Goal: Complete application form

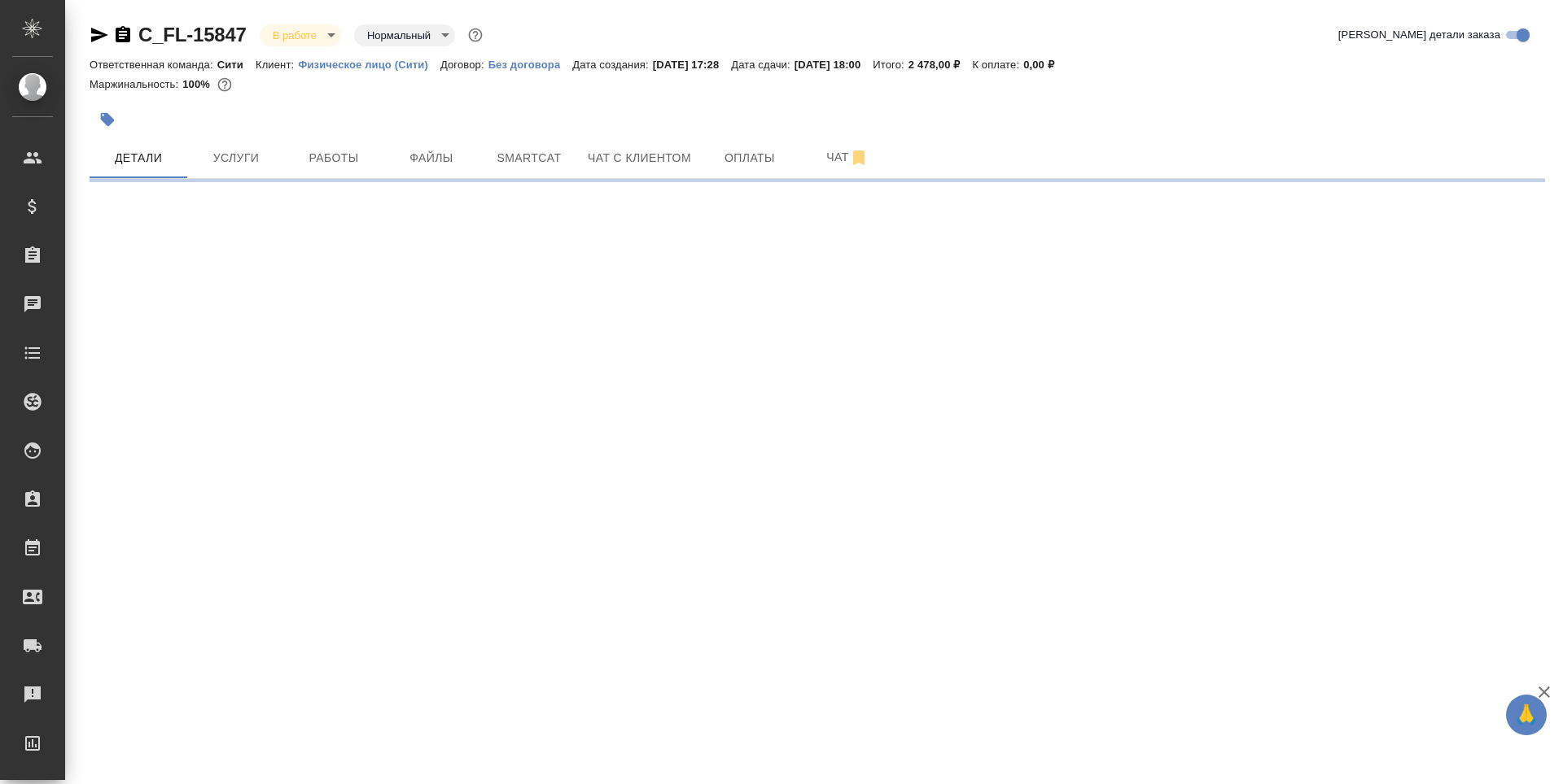
select select "RU"
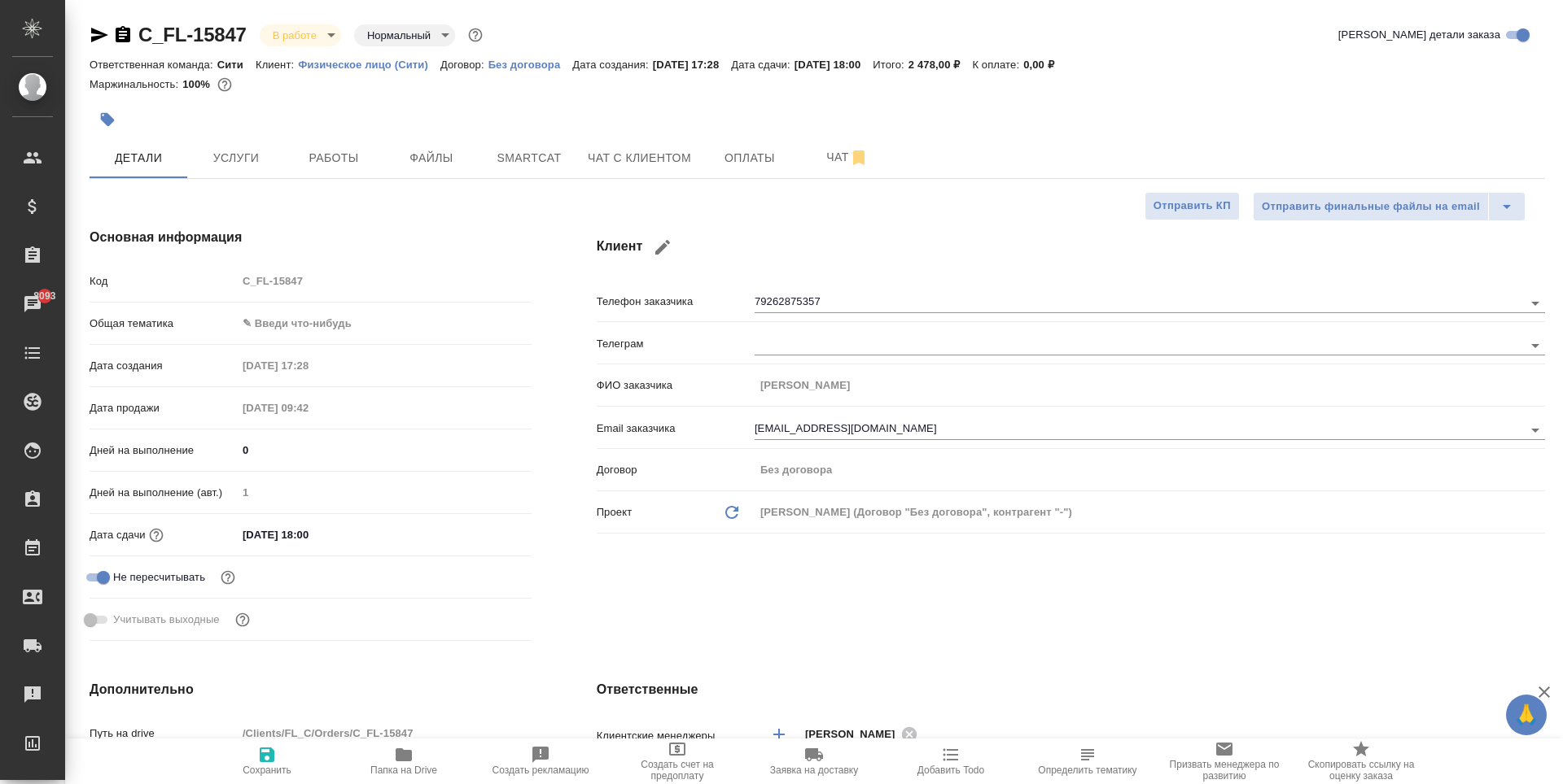
type textarea "x"
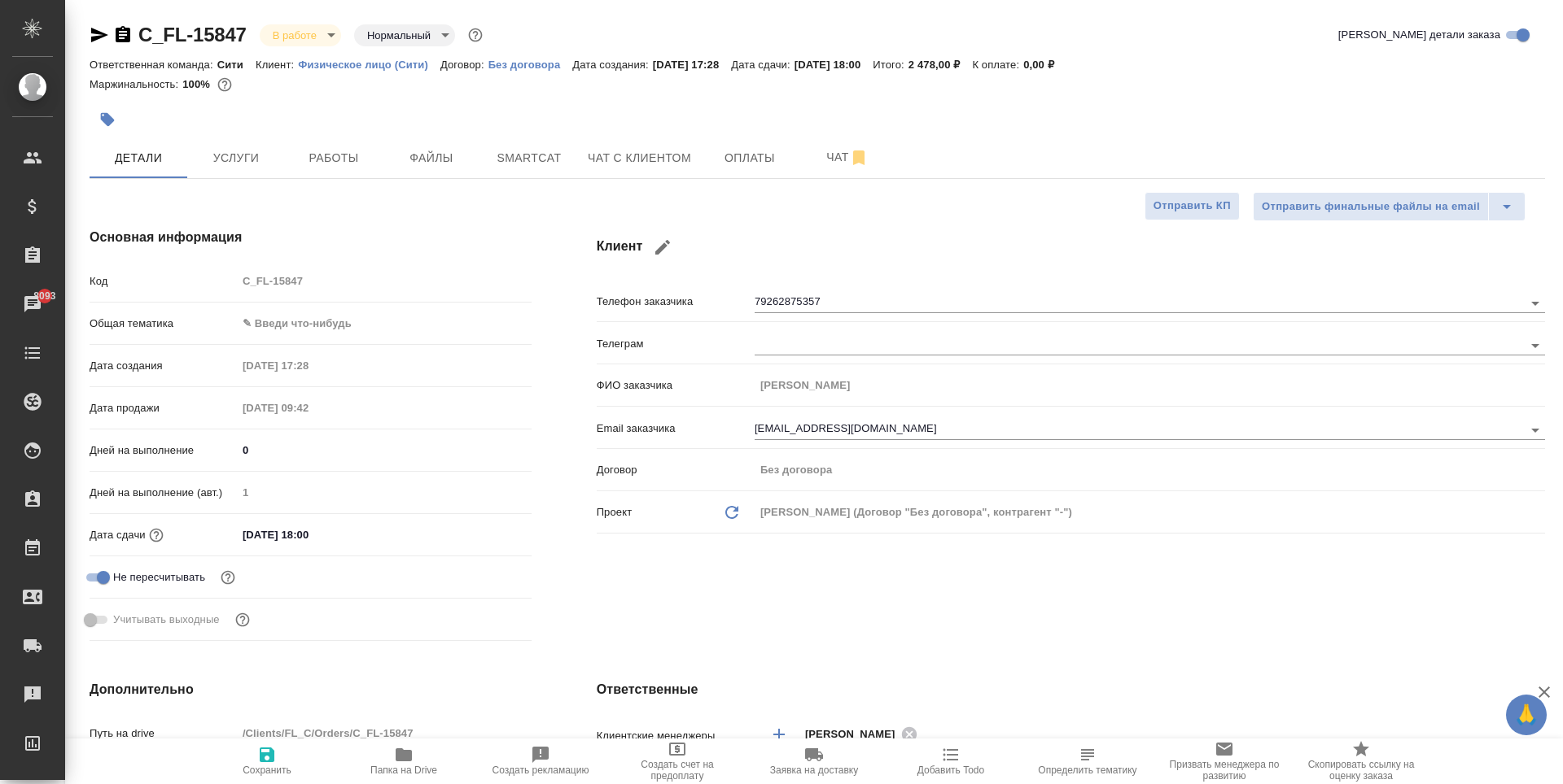
type textarea "x"
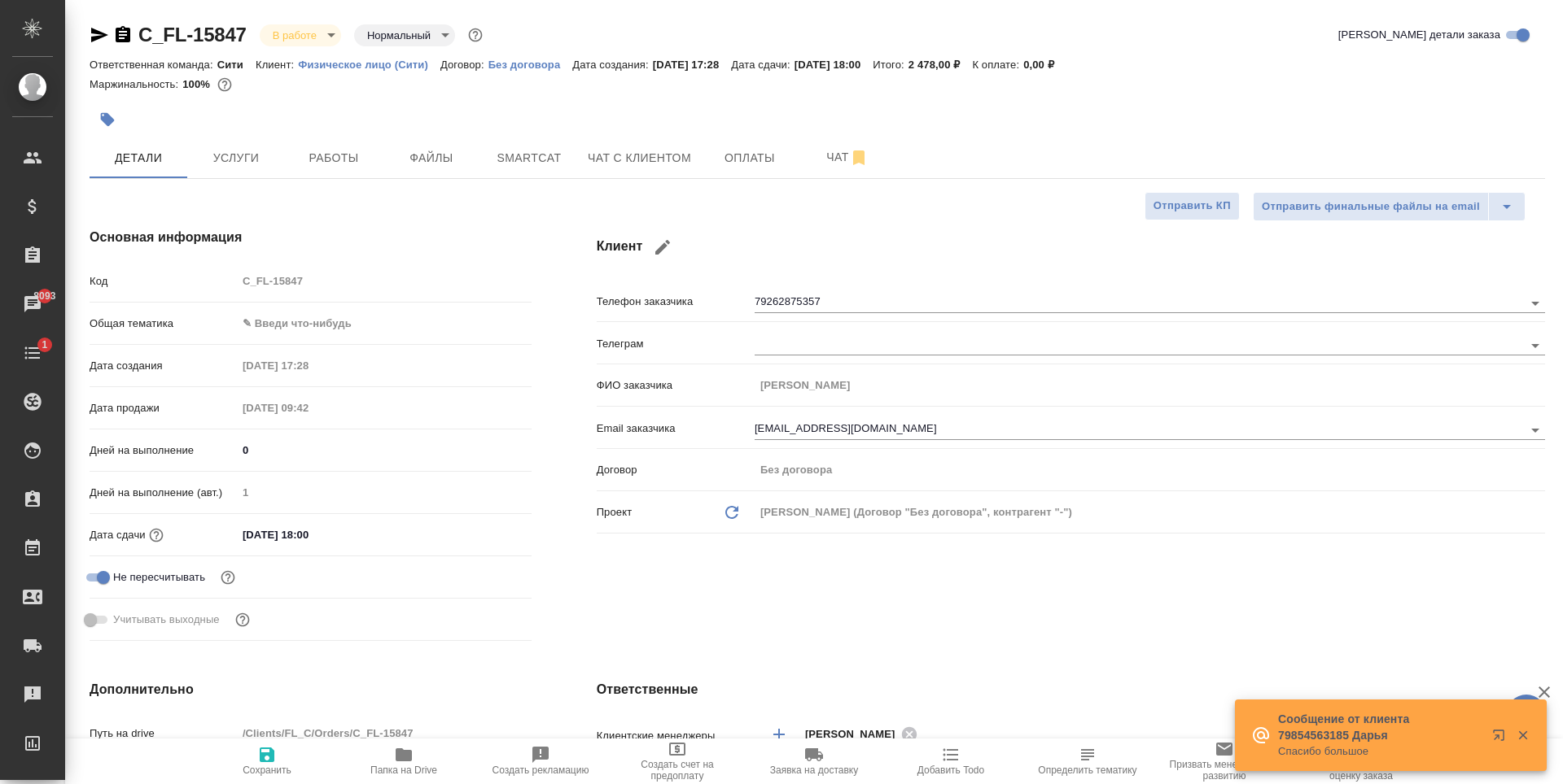
click at [393, 768] on span "Папка на Drive" at bounding box center [404, 771] width 67 height 12
type textarea "x"
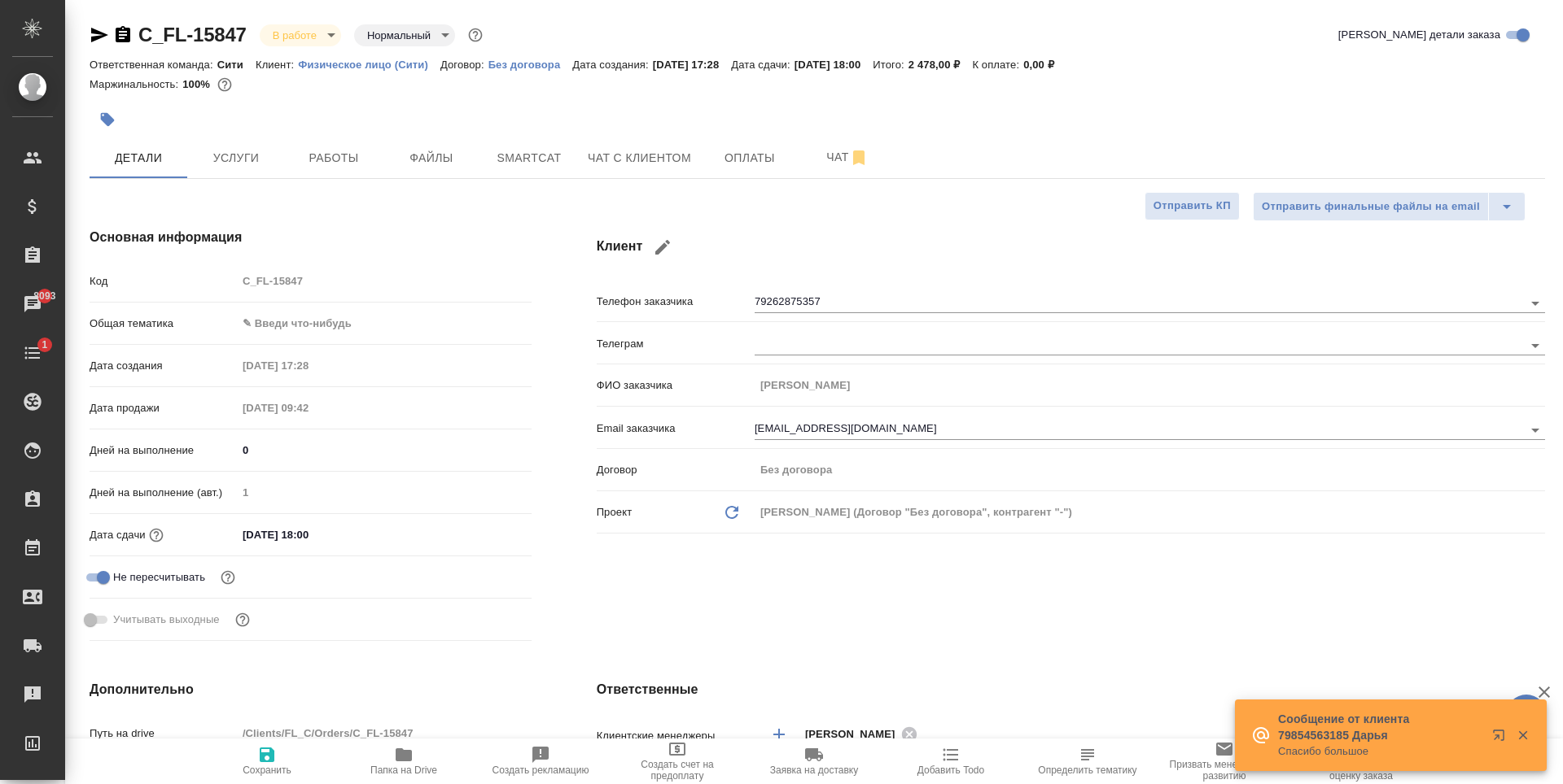
type textarea "x"
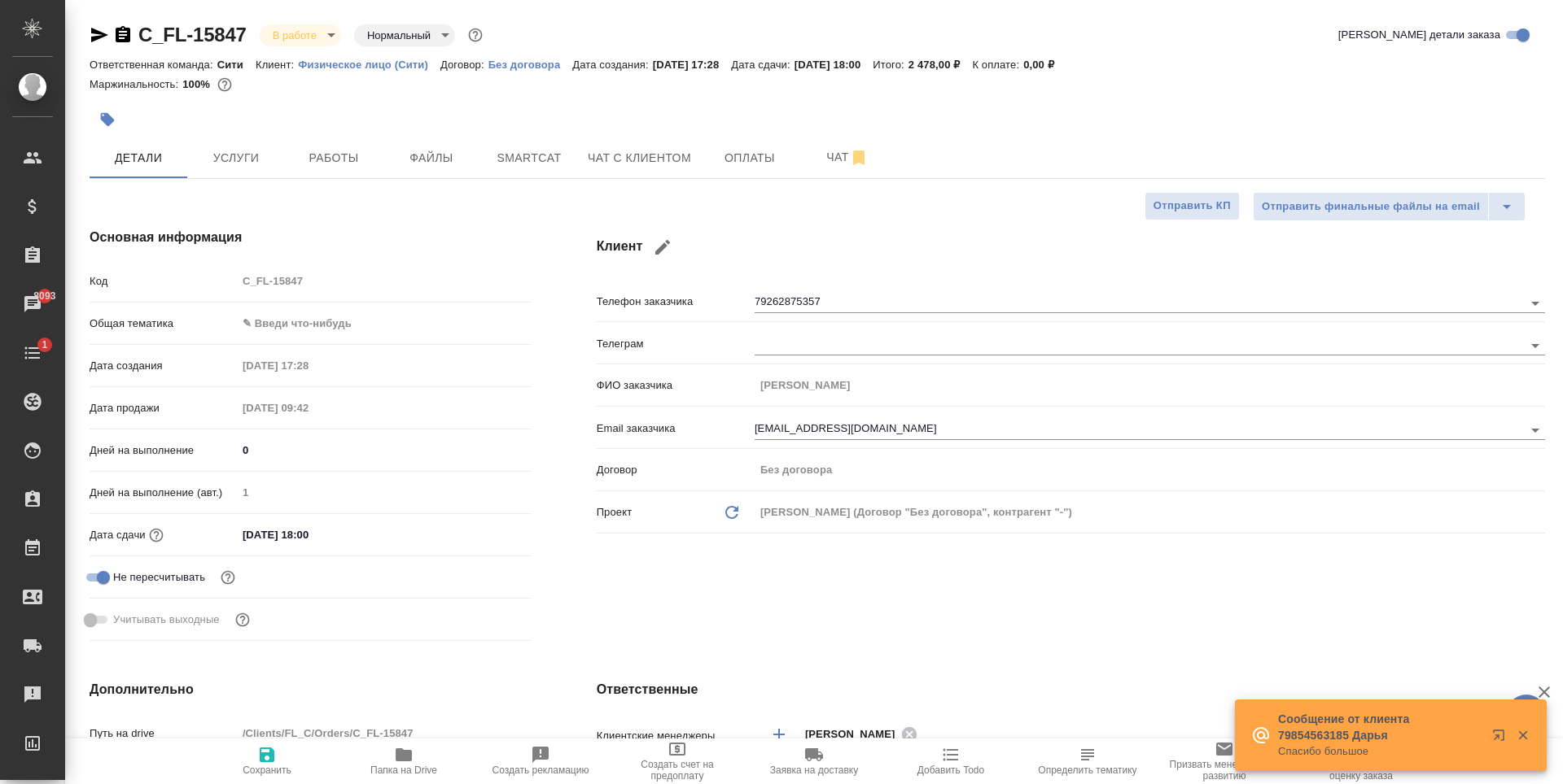
type textarea "x"
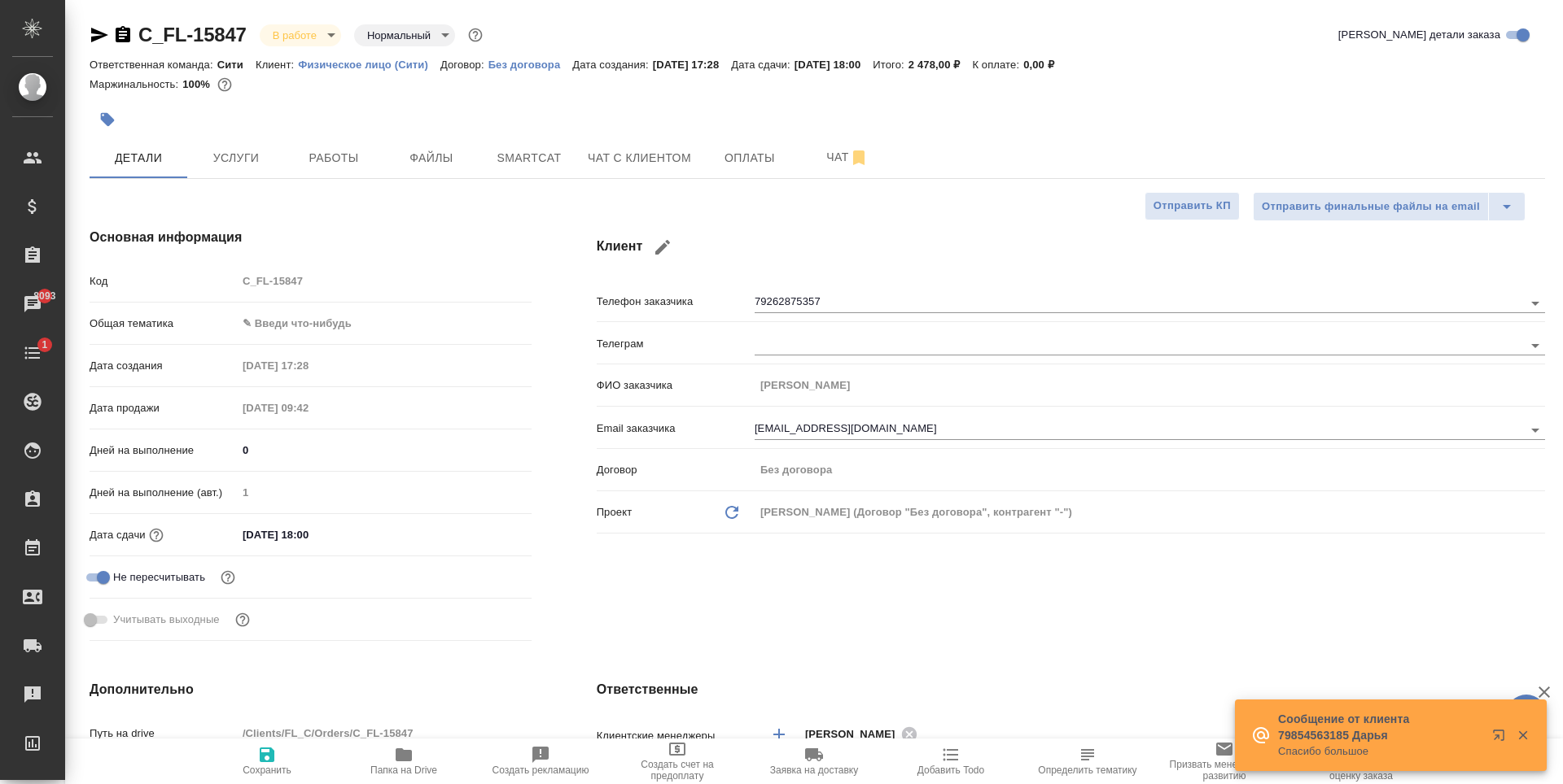
type textarea "x"
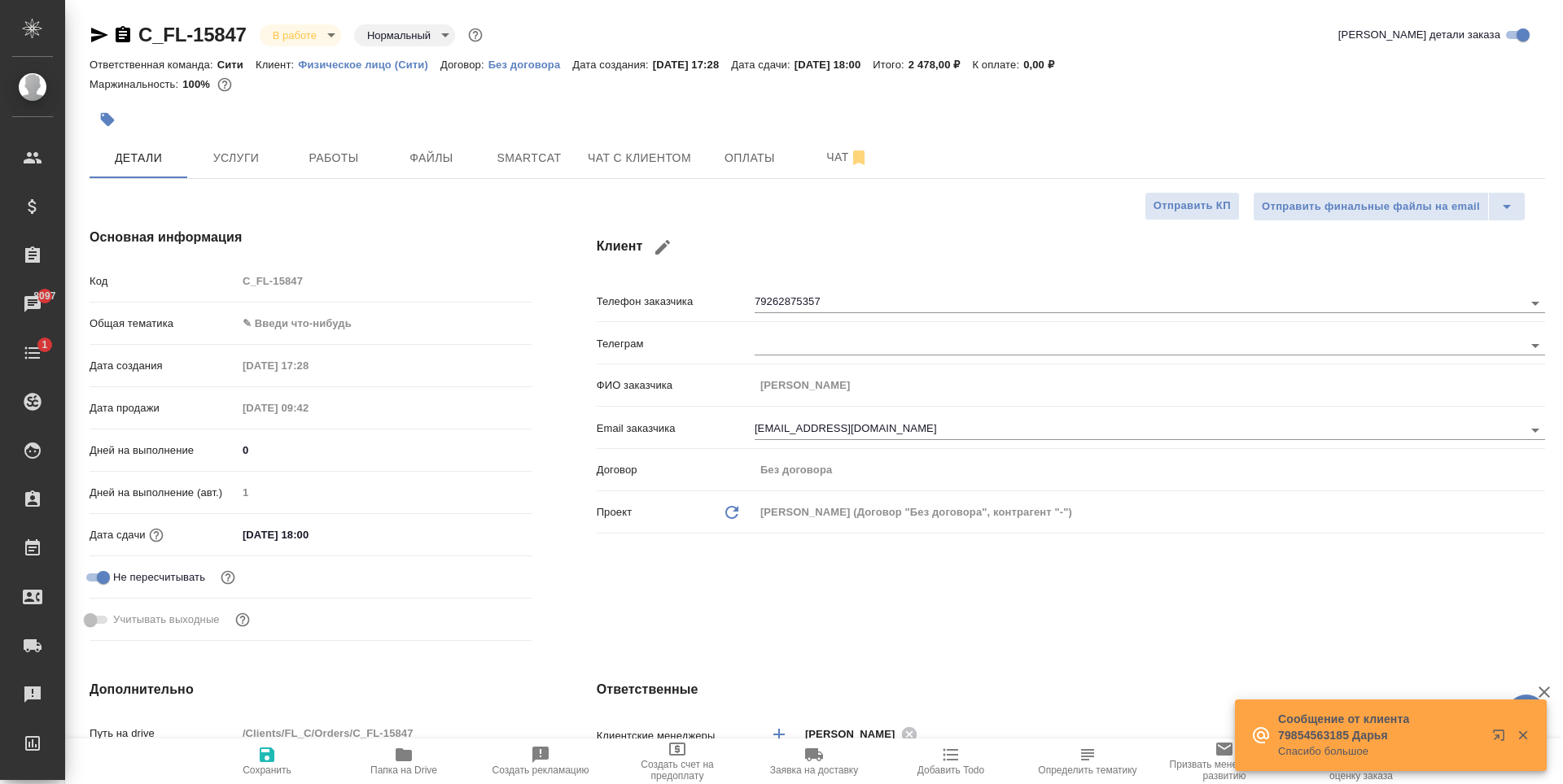
type textarea "x"
